Goal: Information Seeking & Learning: Check status

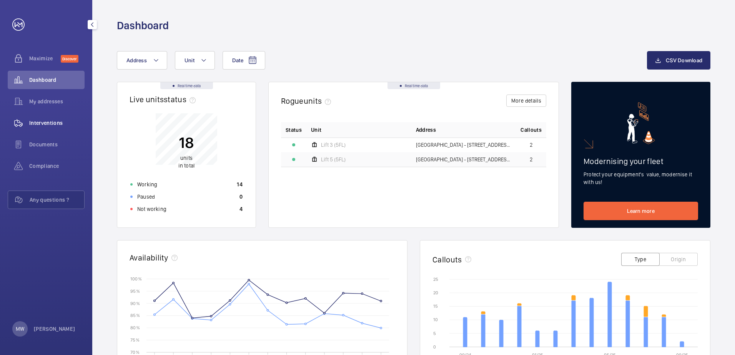
click at [45, 128] on div "Interventions" at bounding box center [46, 123] width 77 height 18
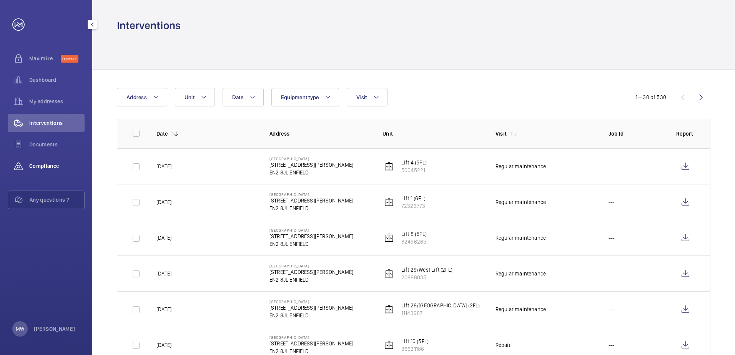
click at [44, 162] on div "Compliance" at bounding box center [46, 166] width 77 height 18
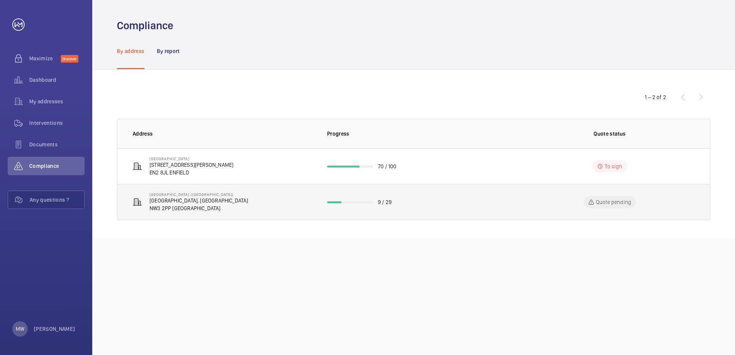
click at [386, 200] on p "9 / 29" at bounding box center [385, 202] width 14 height 8
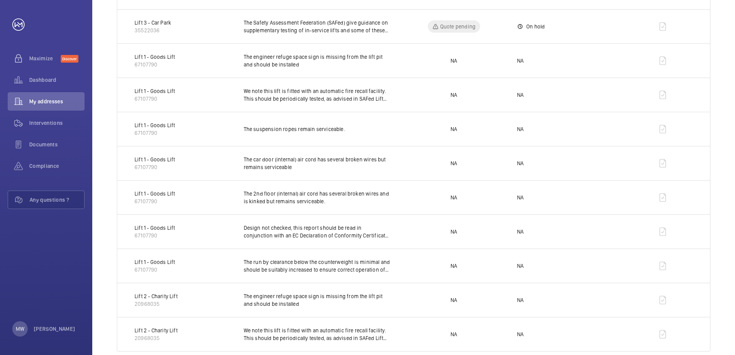
scroll to position [868, 0]
